Goal: Task Accomplishment & Management: Manage account settings

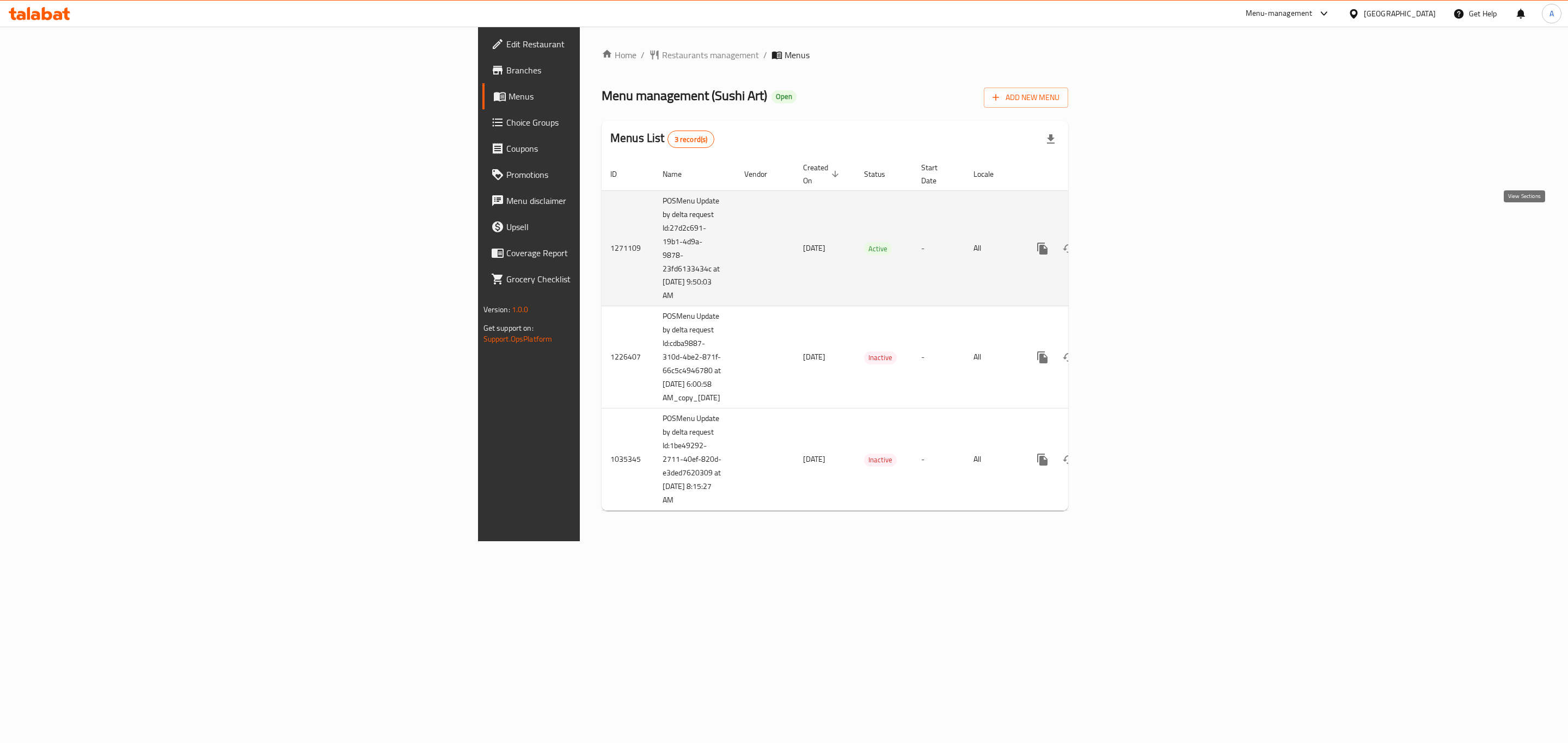
click at [1127, 242] on icon "enhanced table" at bounding box center [1120, 249] width 13 height 13
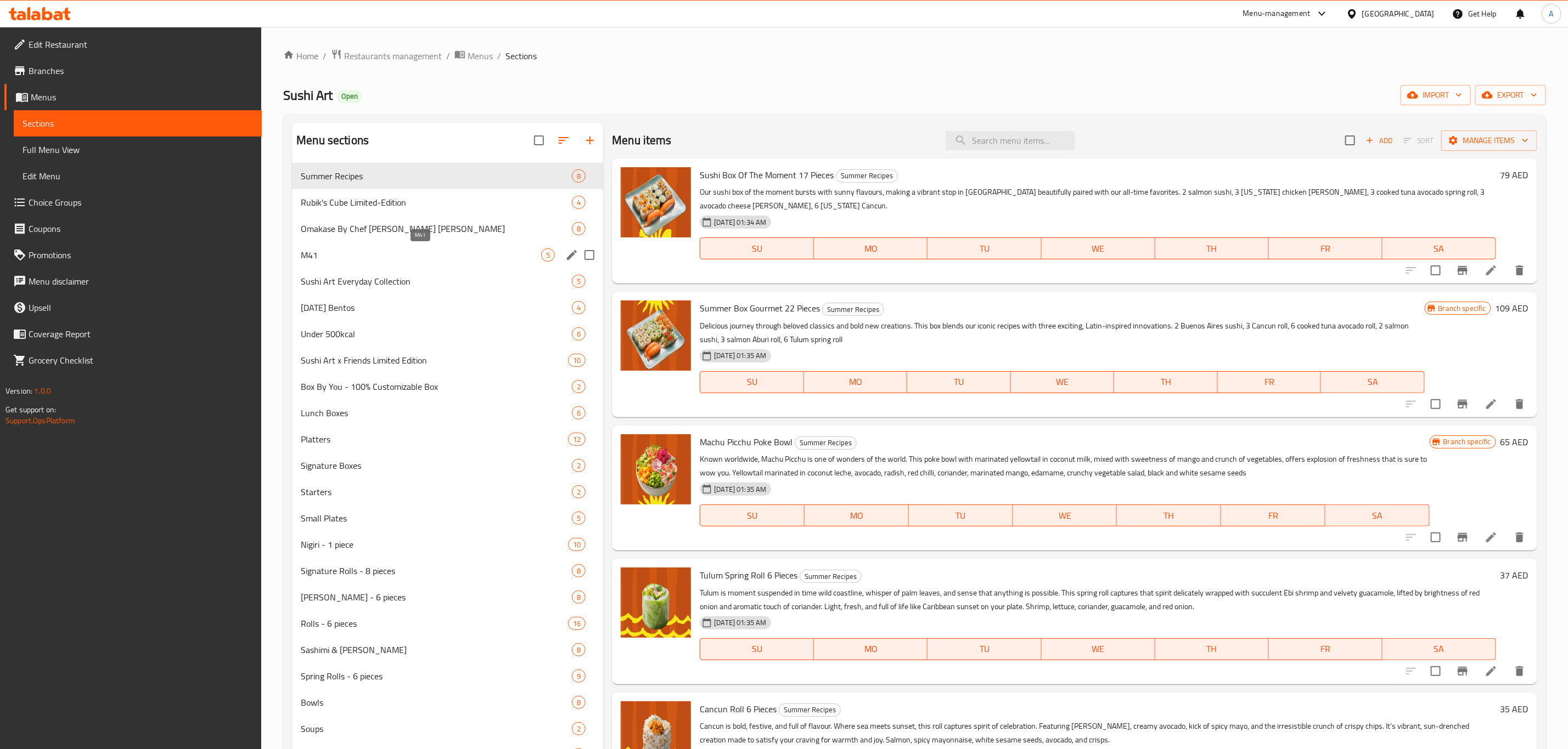
click at [360, 259] on span "M41" at bounding box center [421, 255] width 240 height 13
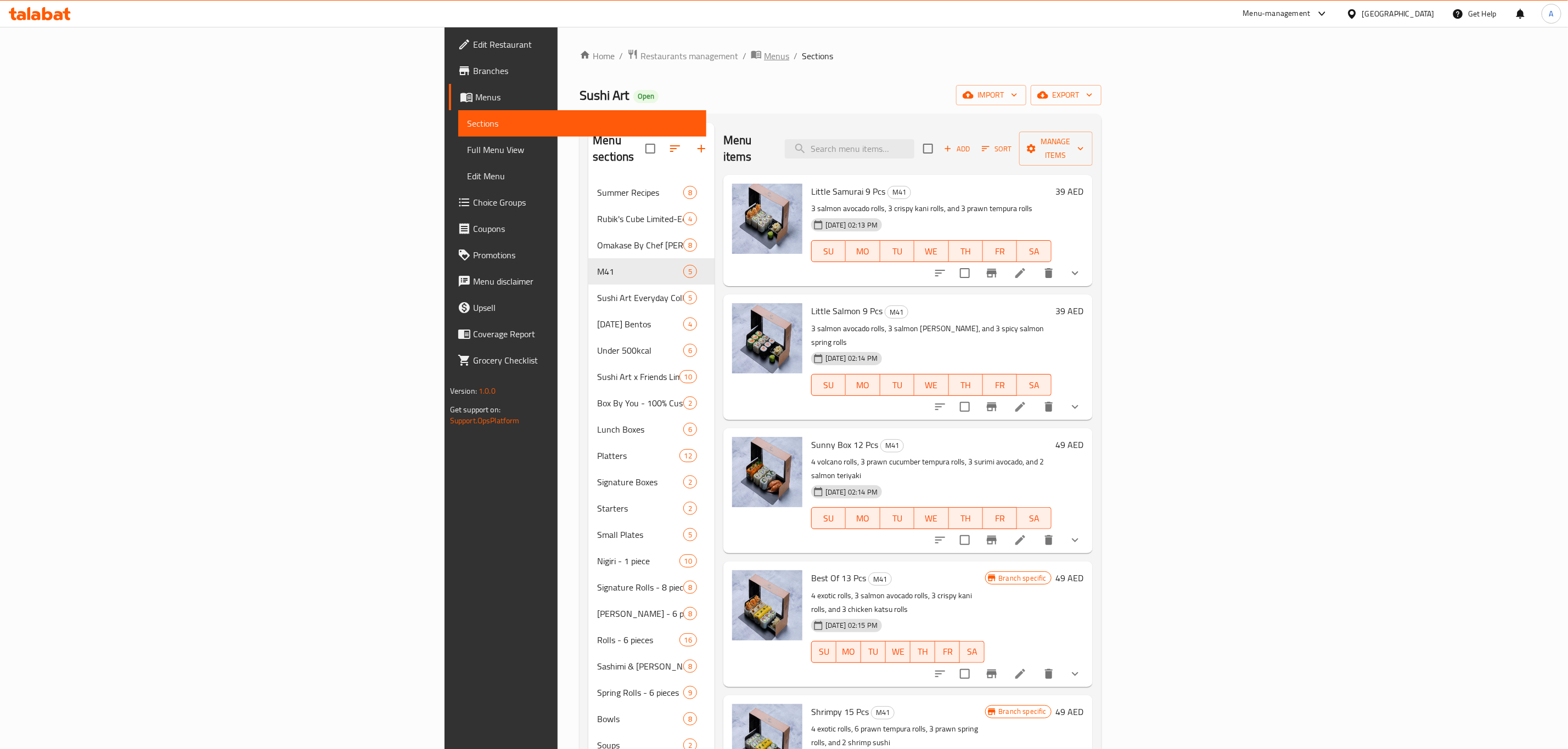
click at [751, 49] on span "breadcrumb" at bounding box center [757, 56] width 13 height 14
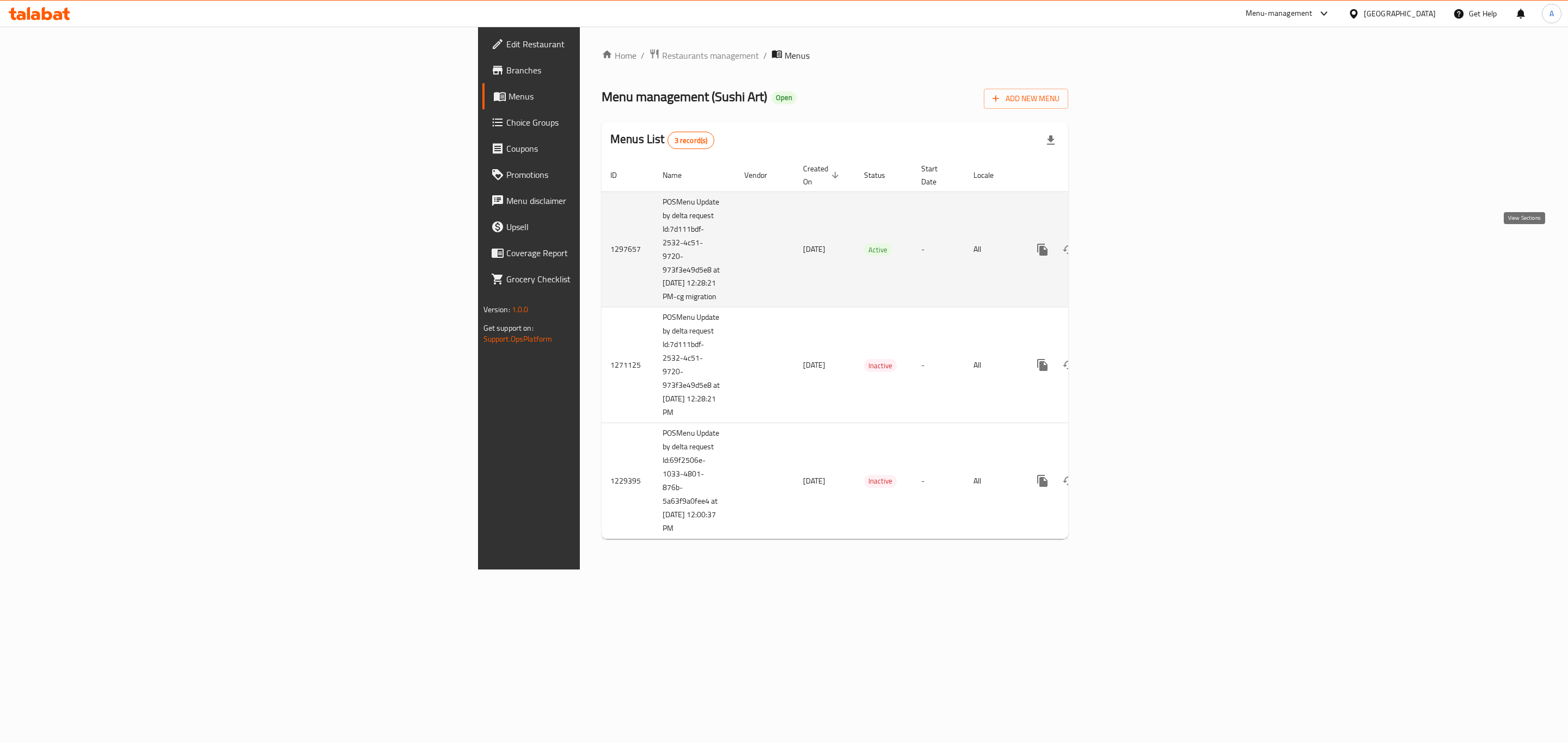
click at [1134, 252] on link "enhanced table" at bounding box center [1121, 250] width 26 height 26
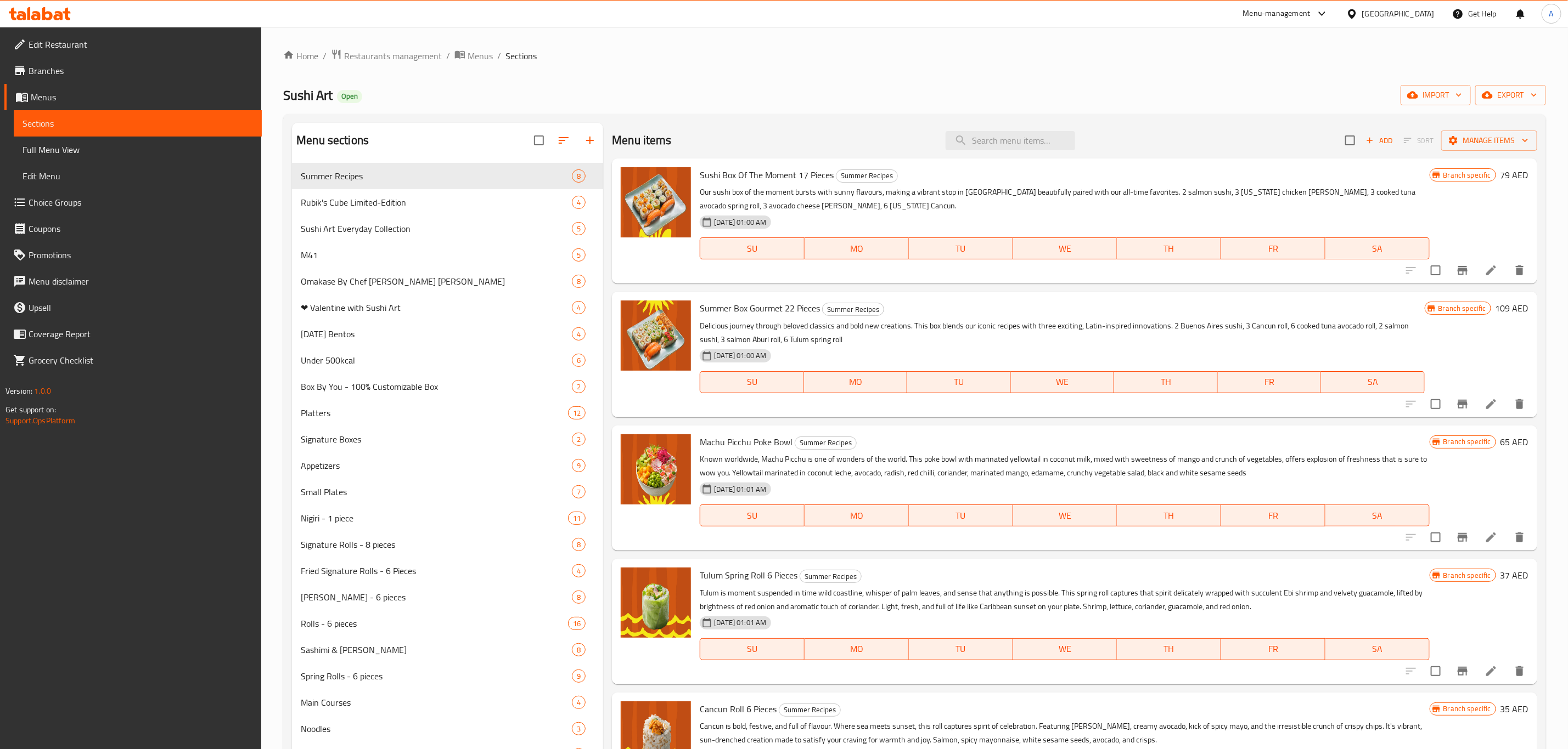
click at [473, 46] on div "Home / Restaurants management / Menus / Sections Sushi Art Open import export M…" at bounding box center [914, 494] width 1307 height 935
click at [473, 53] on span "Menus" at bounding box center [480, 56] width 25 height 13
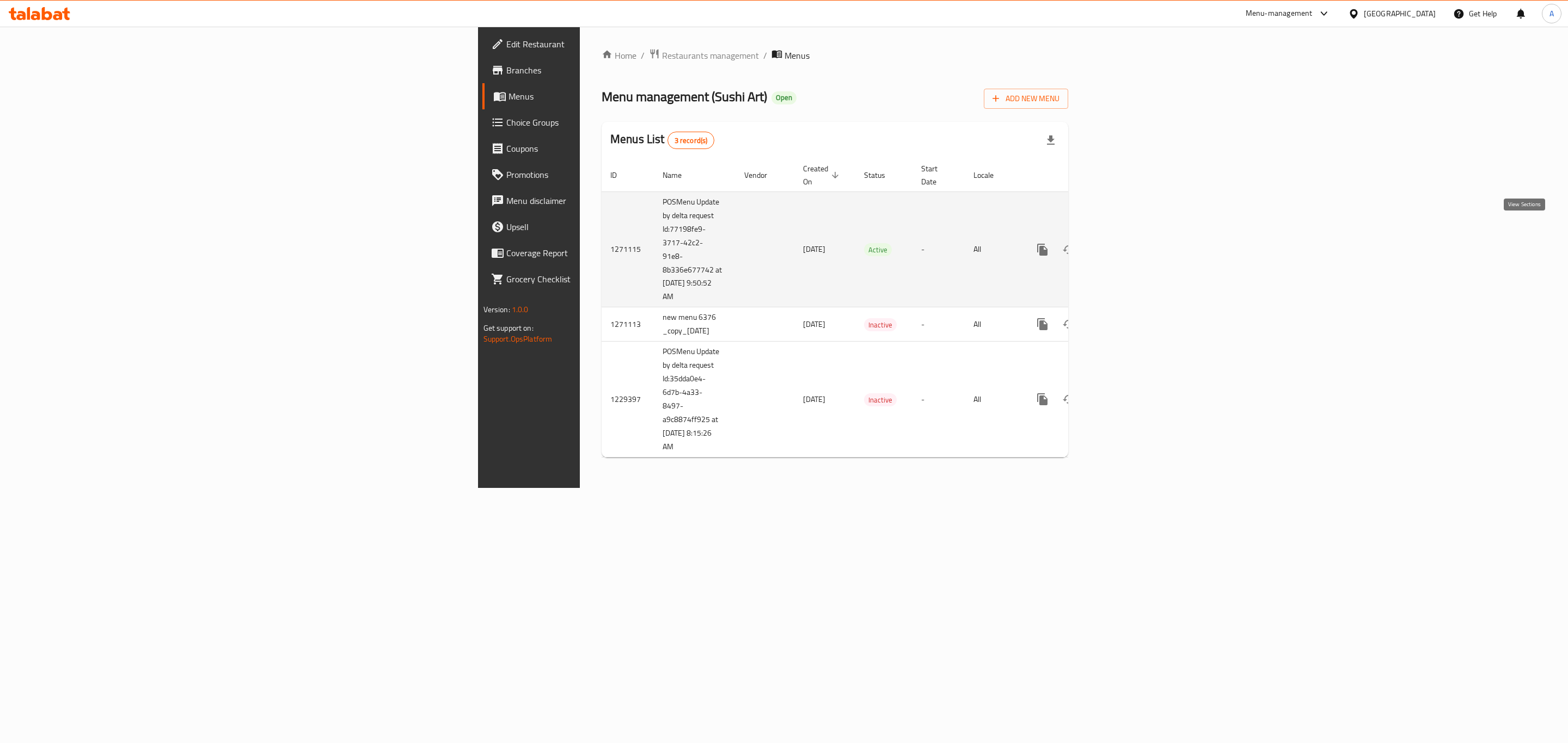
click at [1134, 237] on link "enhanced table" at bounding box center [1121, 250] width 26 height 26
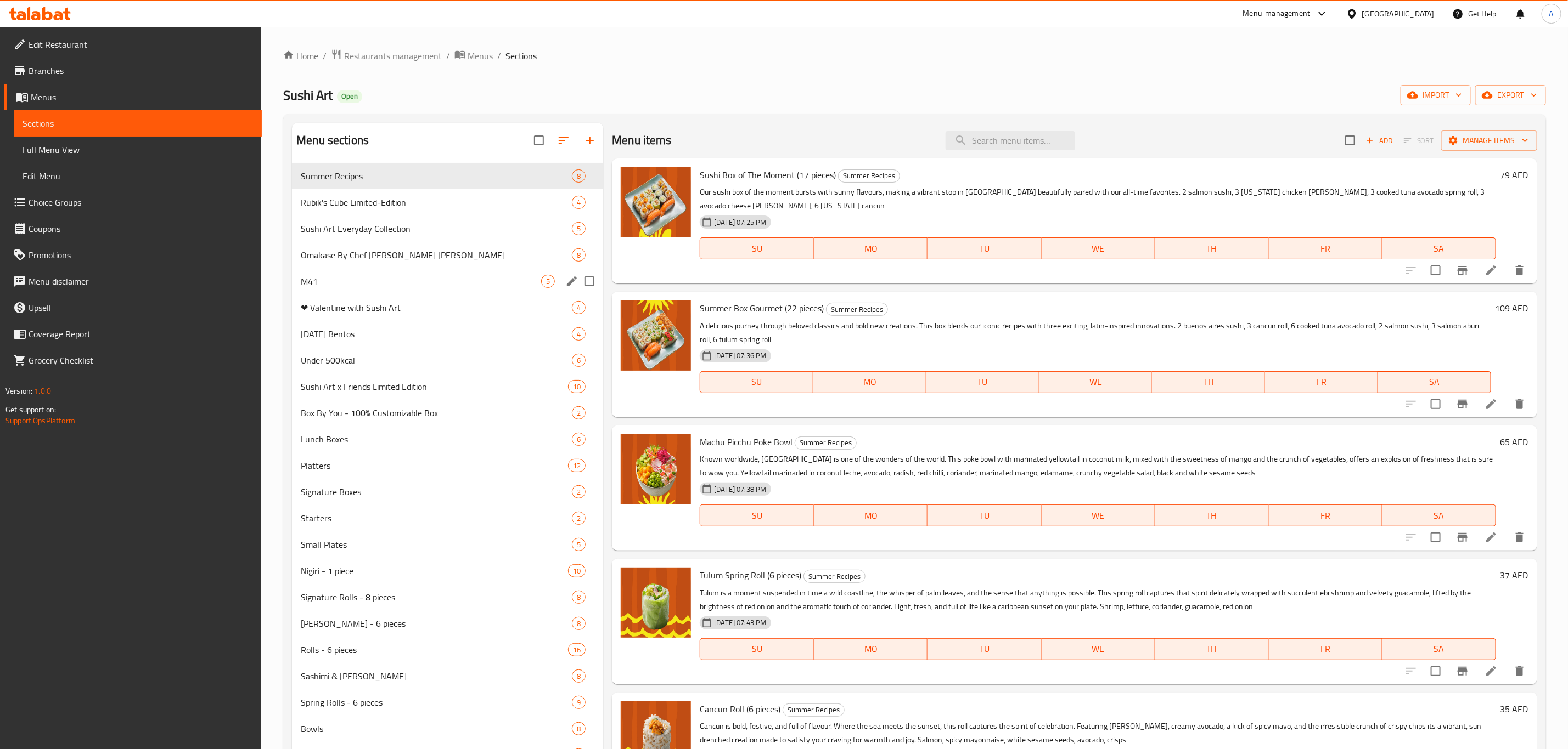
click at [292, 270] on div "M41 5" at bounding box center [447, 282] width 311 height 27
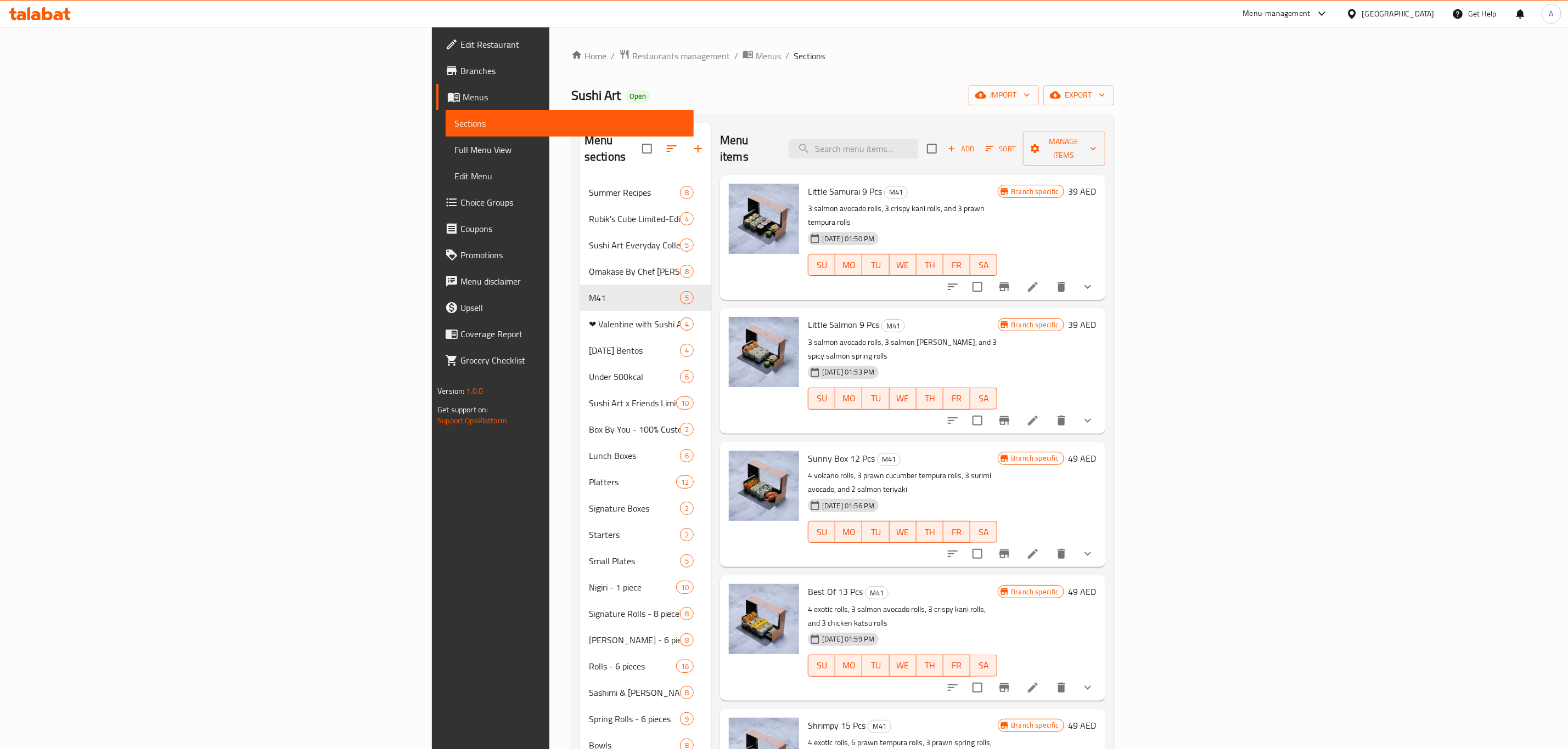
click at [1010, 282] on icon "Branch-specific-item" at bounding box center [1005, 287] width 10 height 9
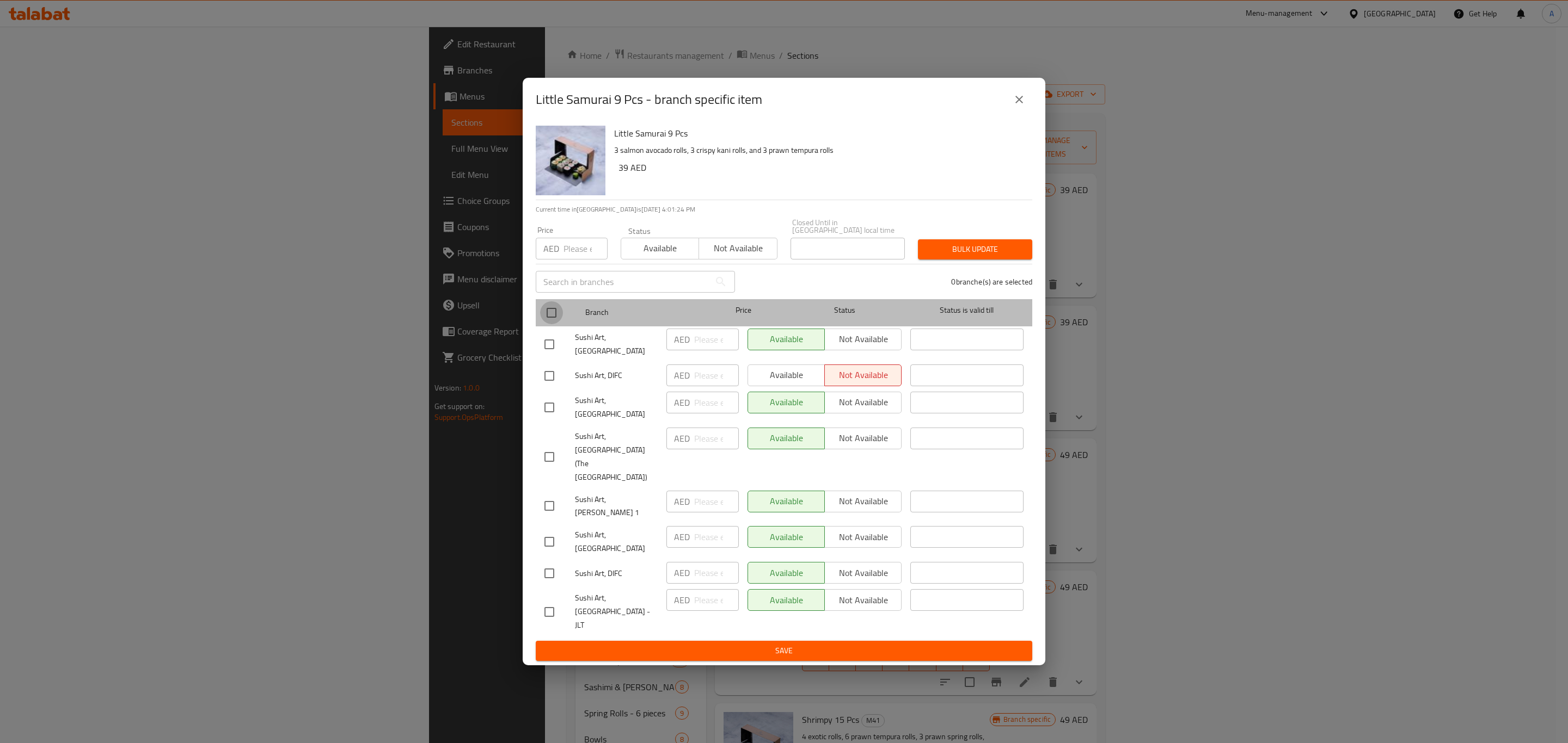
click at [553, 324] on input "checkbox" at bounding box center [551, 313] width 23 height 23
checkbox input "true"
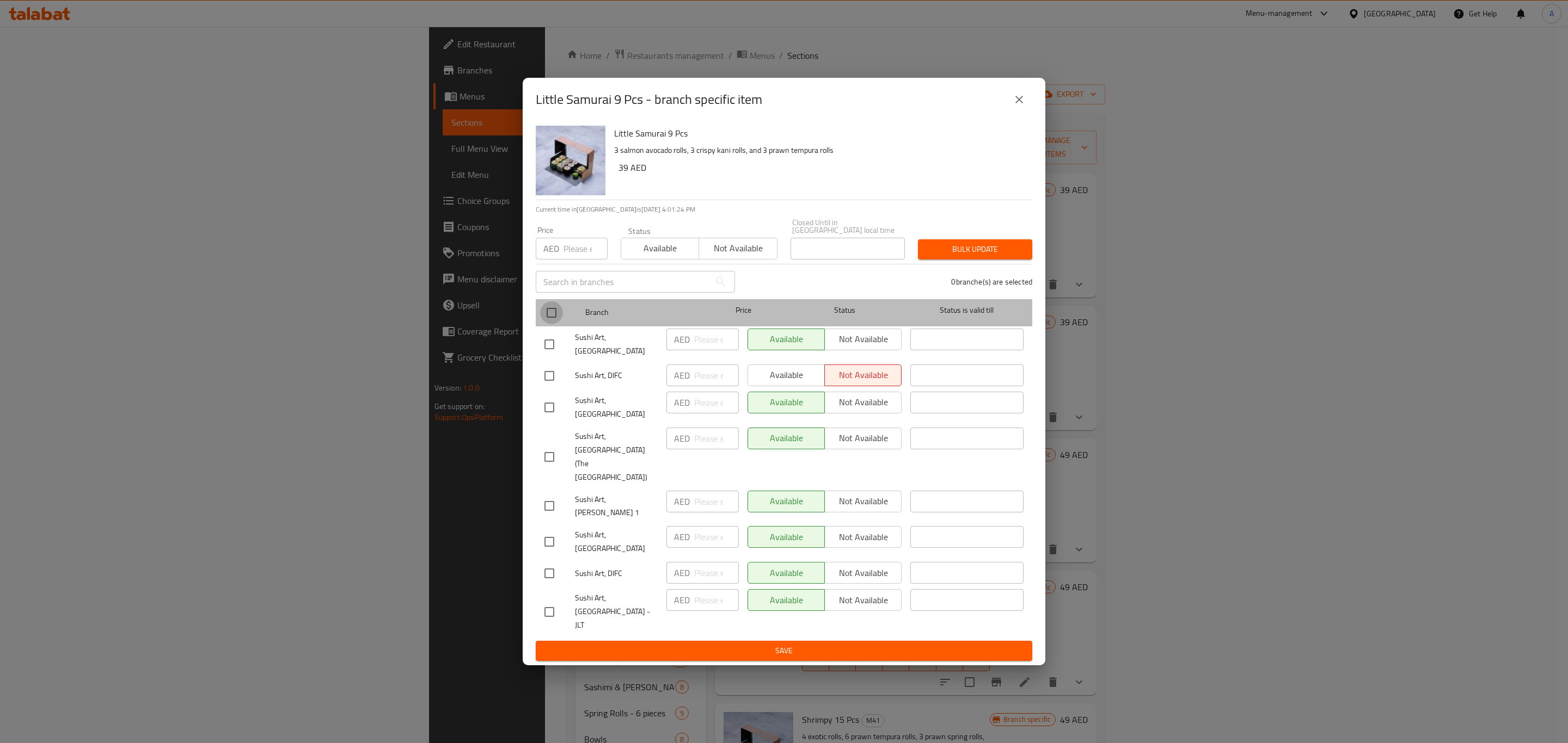
checkbox input "true"
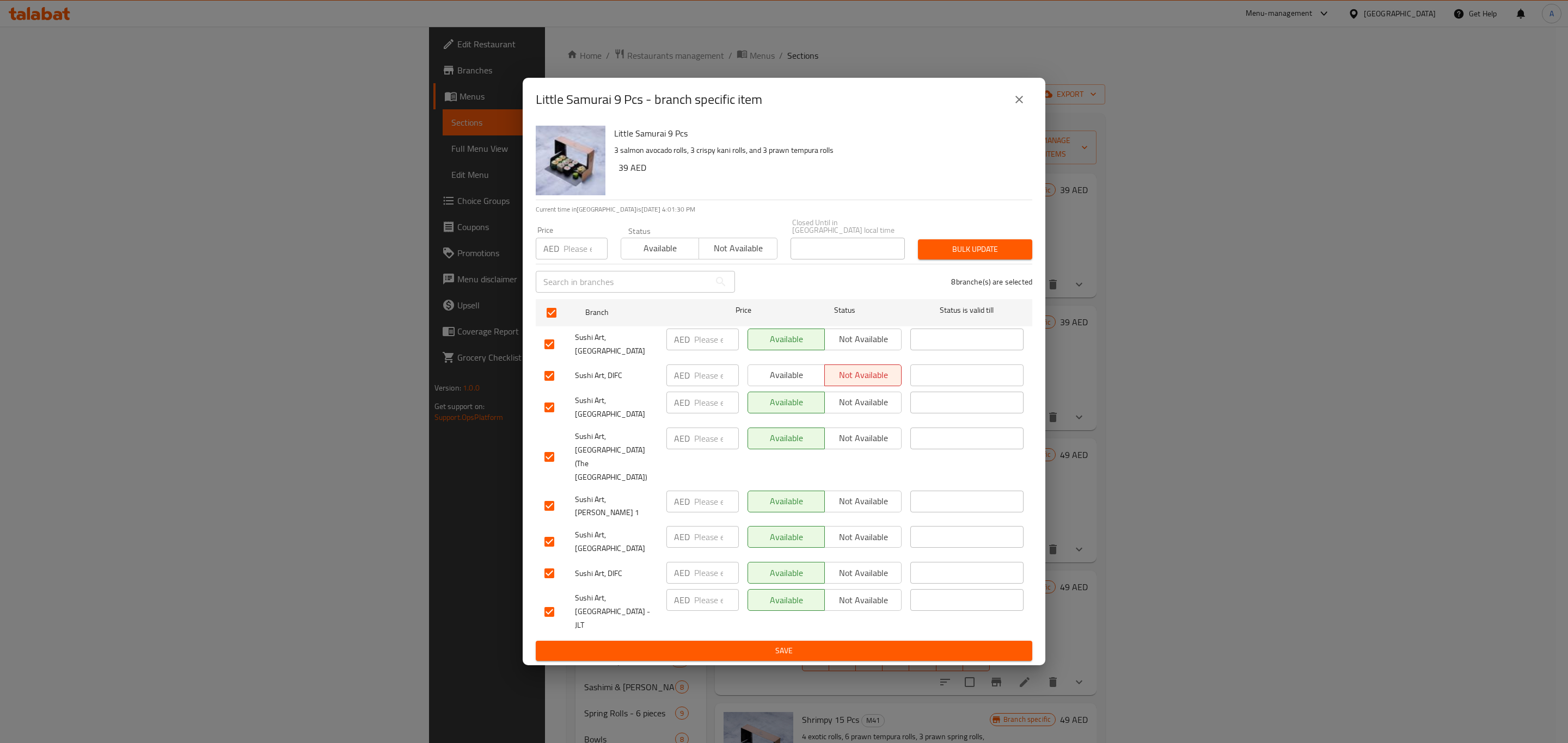
click at [750, 386] on button "Available" at bounding box center [786, 375] width 77 height 22
click at [655, 256] on span "Available" at bounding box center [660, 248] width 69 height 16
click at [857, 383] on span "Not available" at bounding box center [863, 375] width 68 height 16
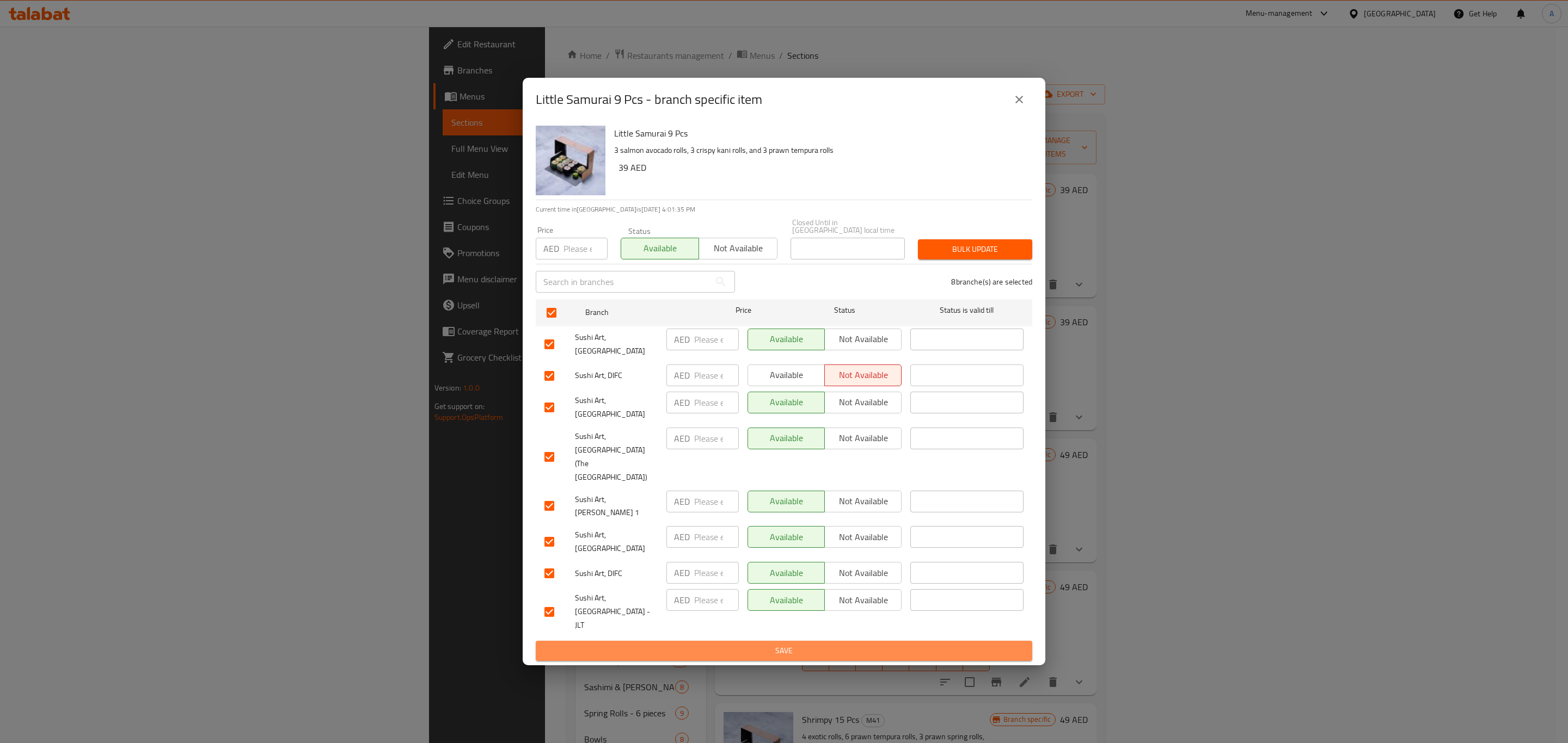
click at [825, 644] on span "Save" at bounding box center [784, 651] width 479 height 14
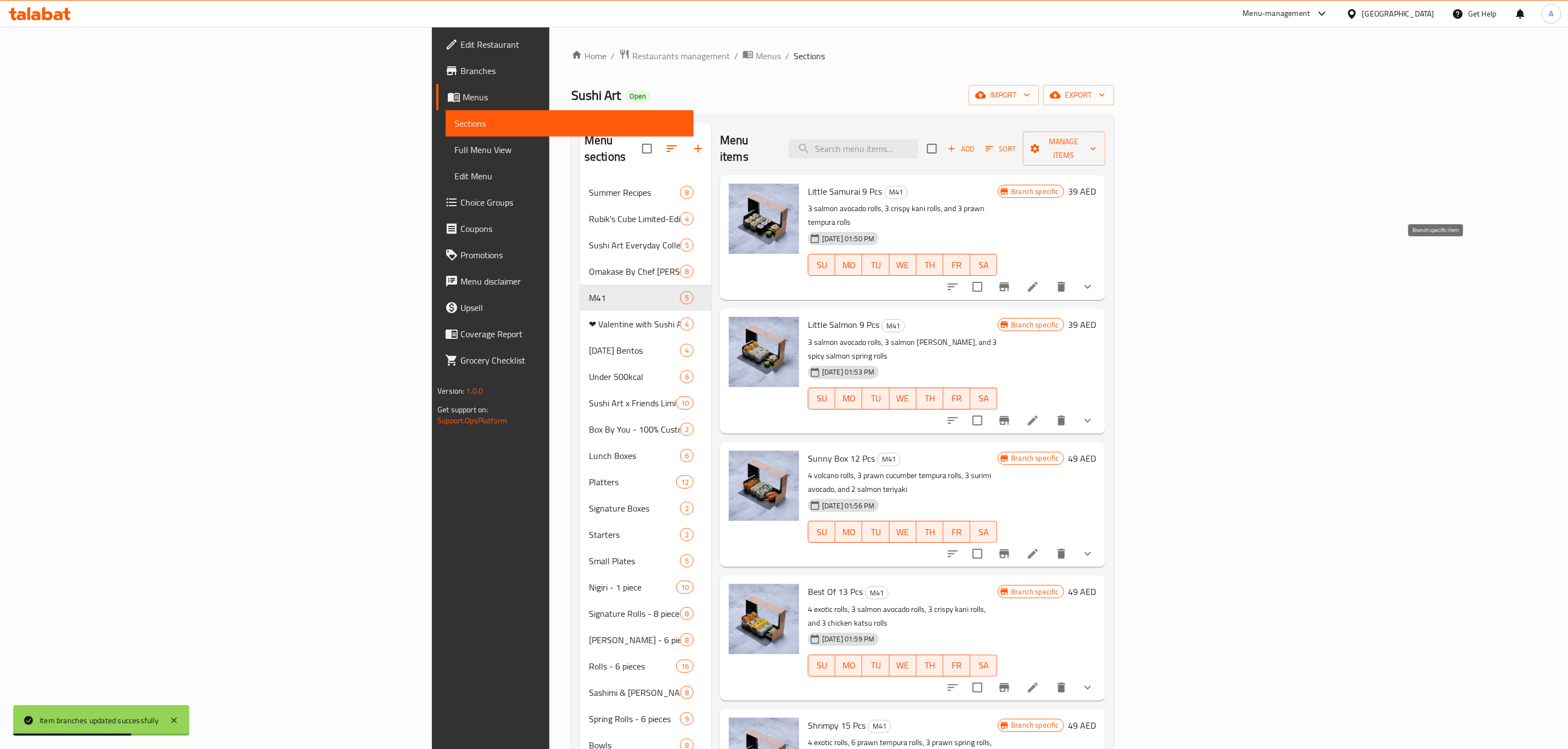
click at [1010, 282] on icon "Branch-specific-item" at bounding box center [1005, 287] width 10 height 9
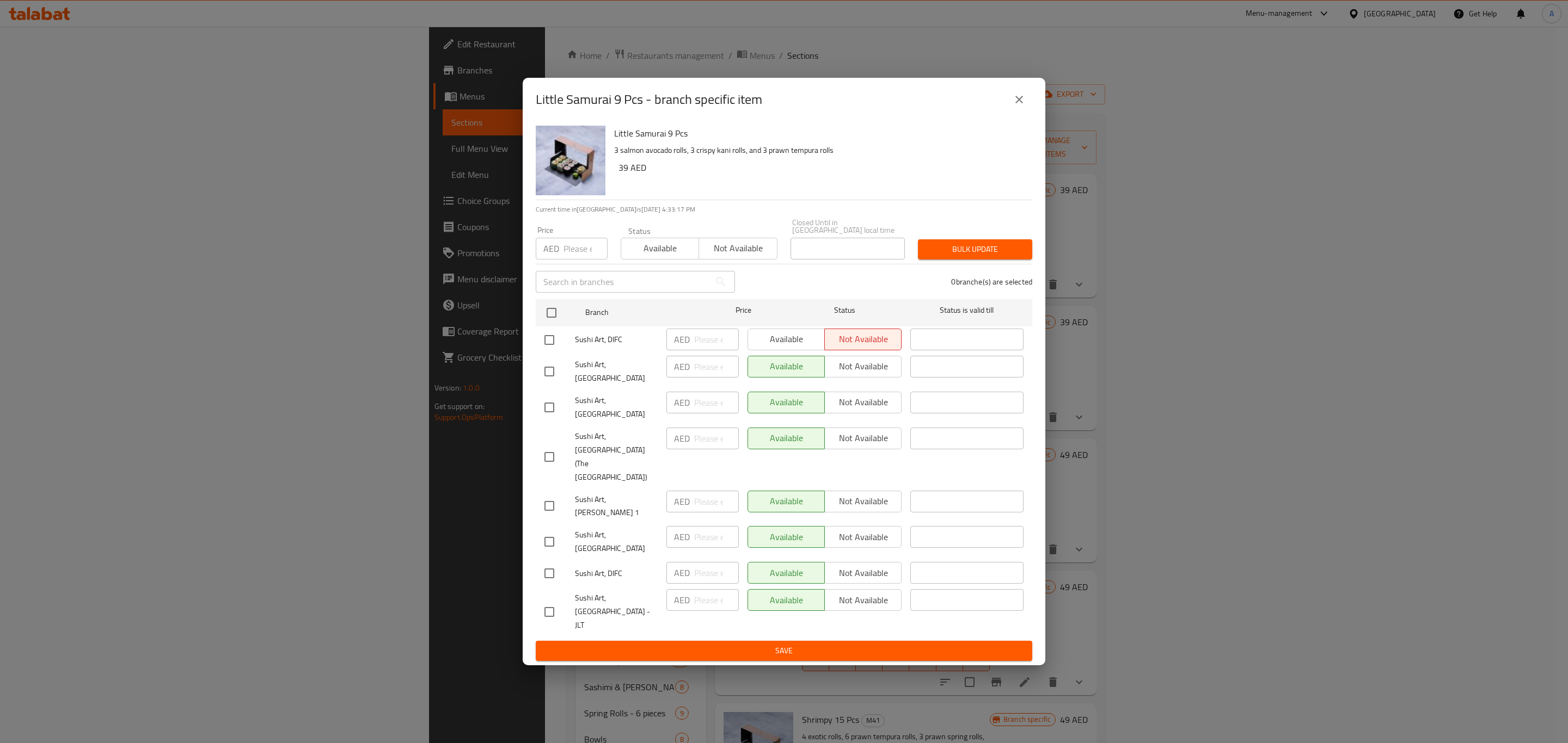
click at [1010, 113] on div "Little Samurai 9 Pcs - branch specific item" at bounding box center [784, 100] width 497 height 26
click at [1018, 103] on icon "close" at bounding box center [1019, 99] width 8 height 8
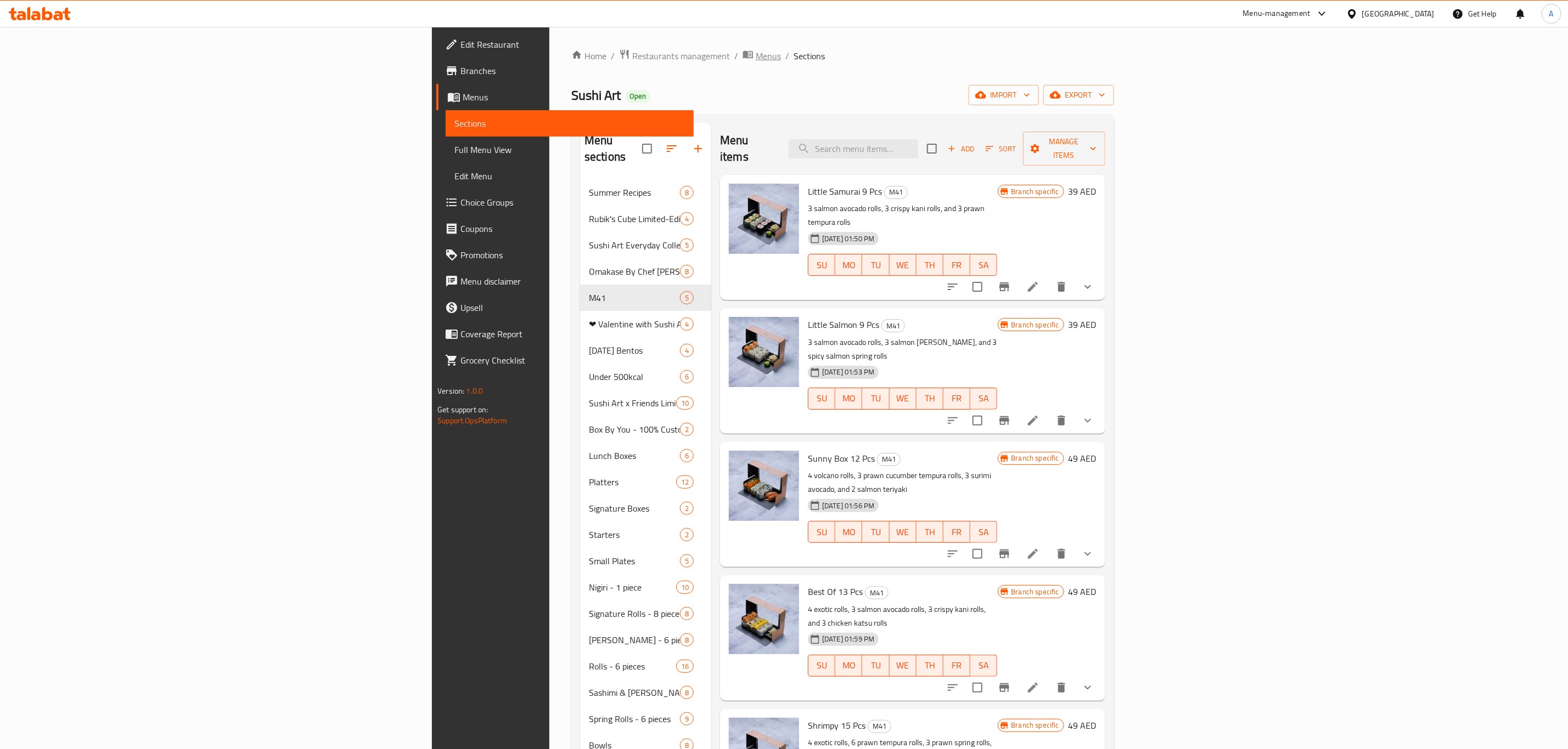
click at [756, 53] on span "Menus" at bounding box center [768, 56] width 25 height 13
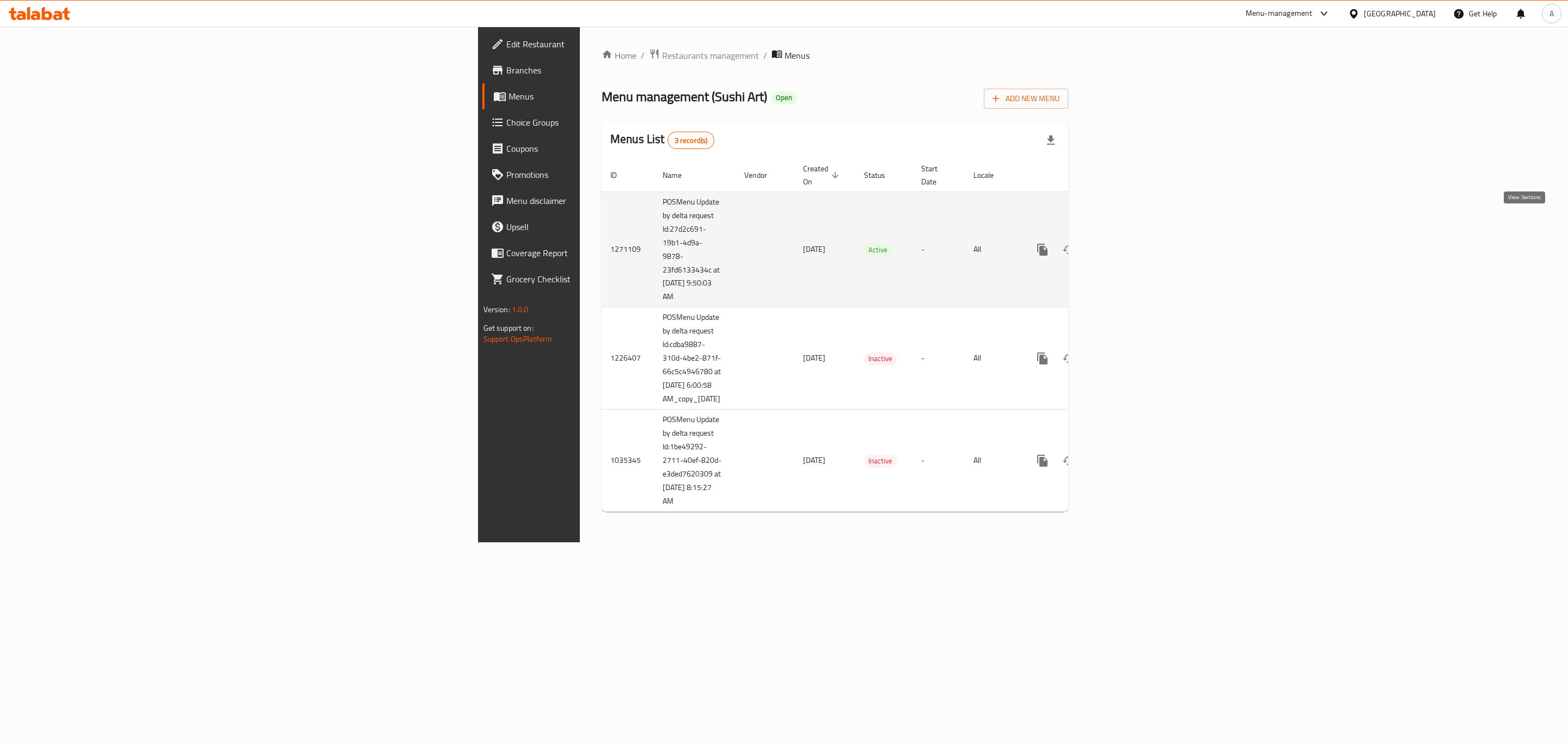
click at [1134, 237] on link "enhanced table" at bounding box center [1121, 250] width 26 height 26
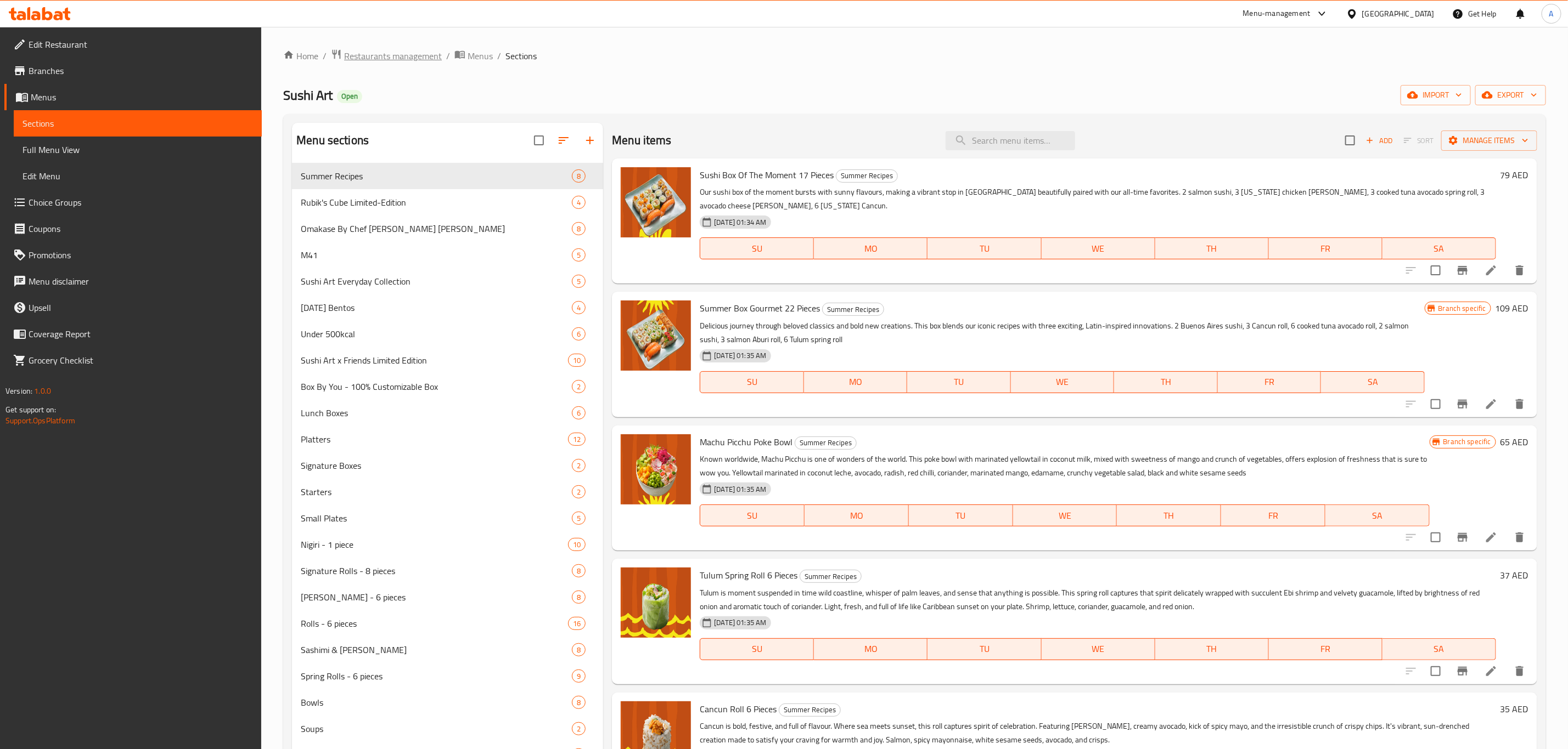
click at [400, 49] on span "Restaurants management" at bounding box center [393, 56] width 98 height 13
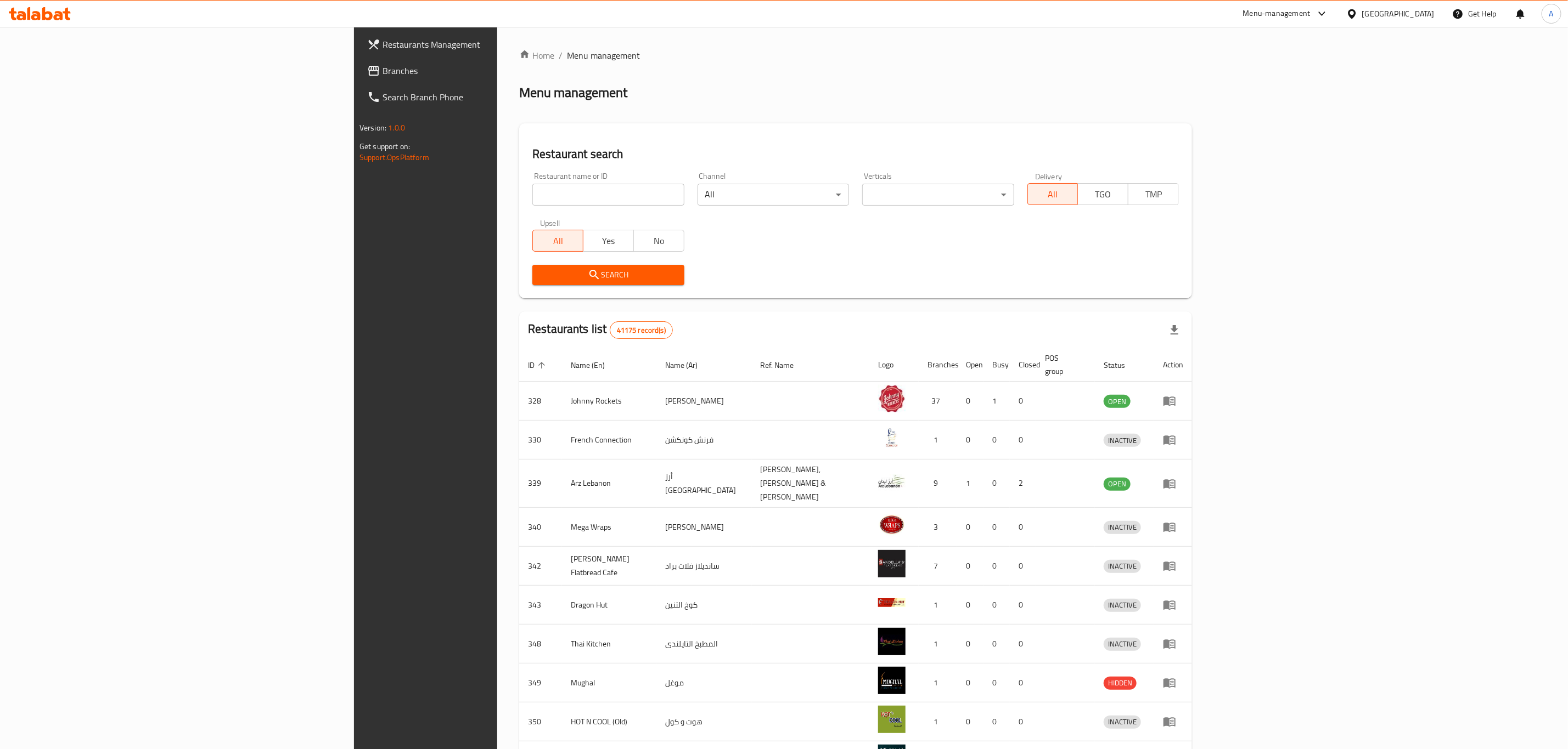
click at [532, 186] on input "search" at bounding box center [608, 195] width 152 height 22
type input "Krispy Kreme"
click button "Search" at bounding box center [608, 275] width 152 height 20
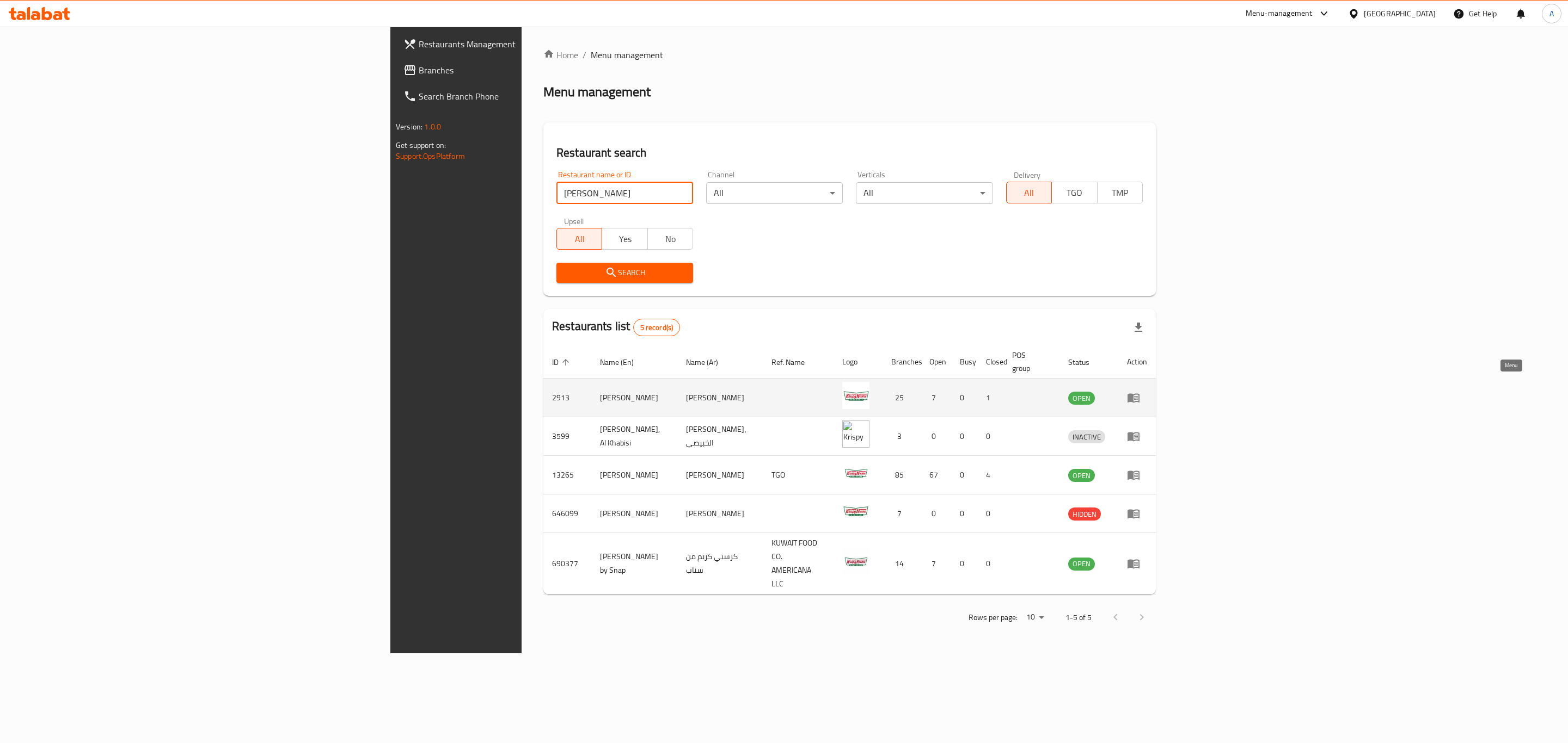
click at [1139, 394] on icon "enhanced table" at bounding box center [1133, 398] width 12 height 9
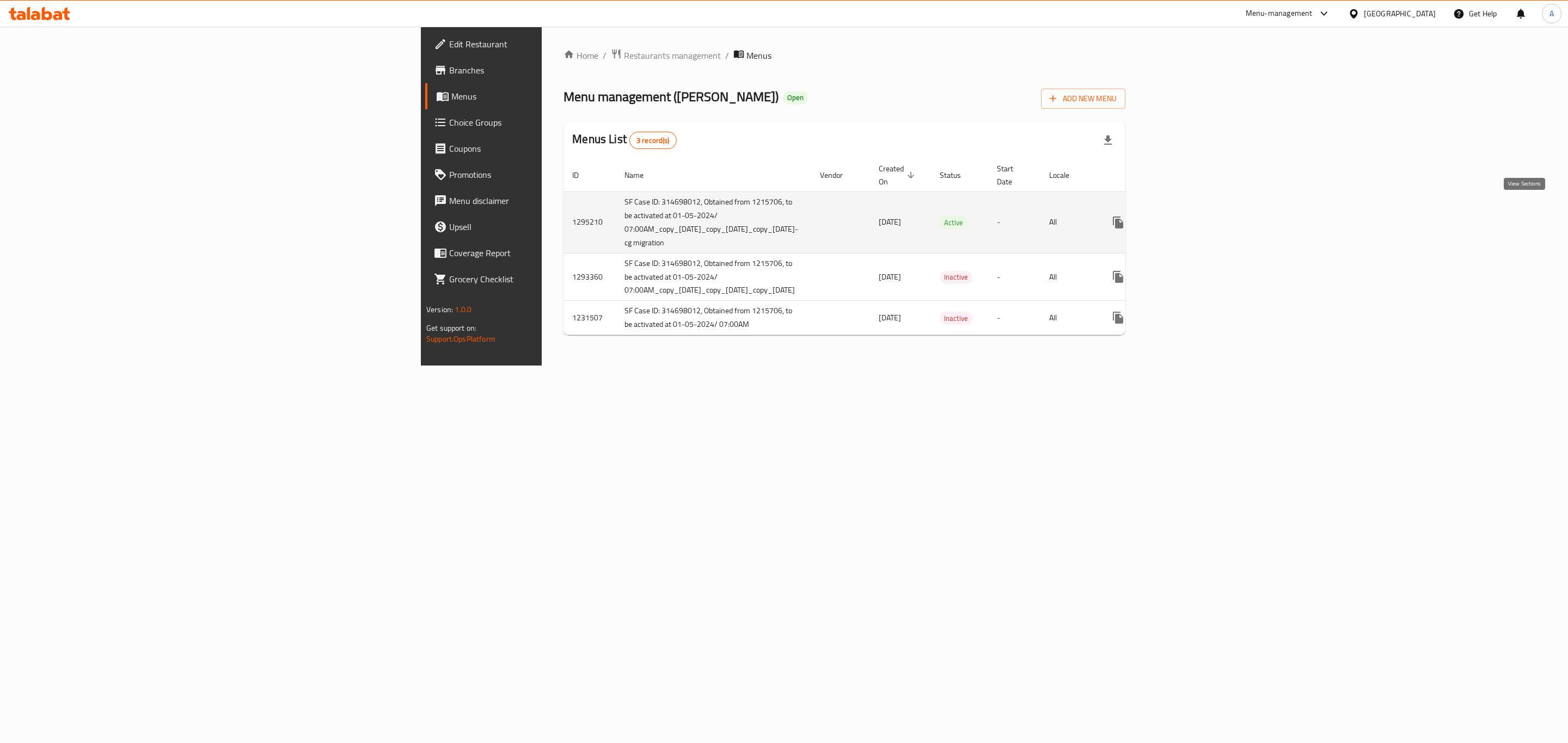
click at [1203, 216] on icon "enhanced table" at bounding box center [1197, 222] width 13 height 13
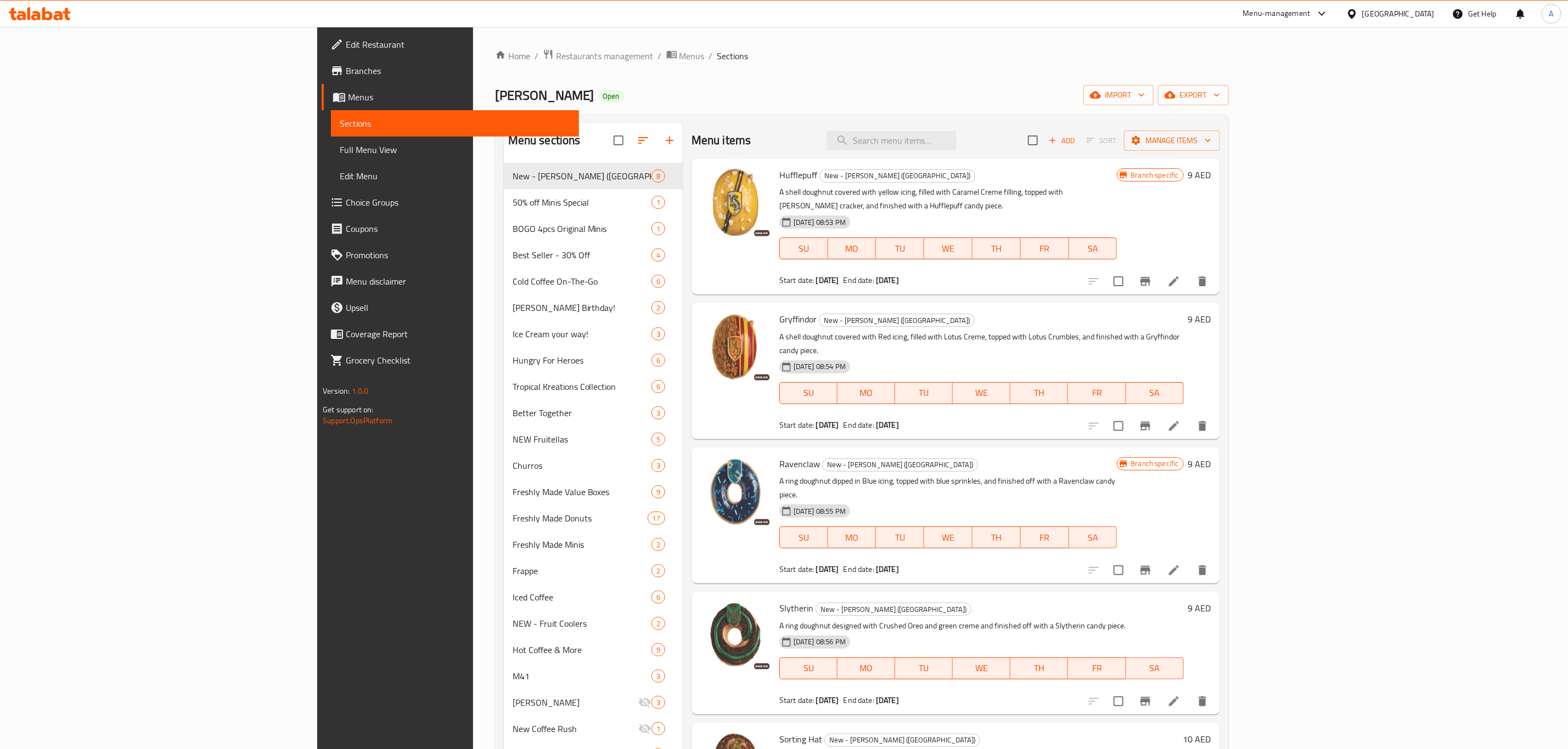
scroll to position [81, 0]
